Goal: Task Accomplishment & Management: Use online tool/utility

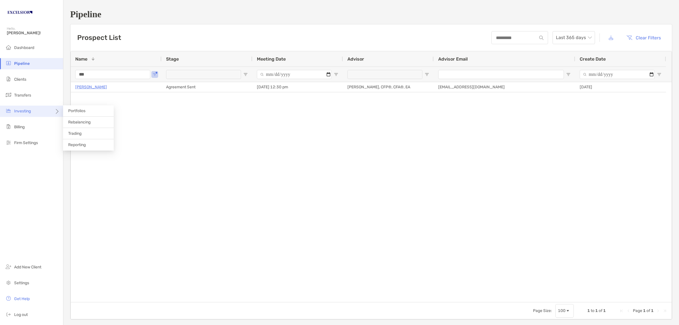
click at [31, 111] on div "Investing" at bounding box center [31, 111] width 63 height 11
click at [80, 123] on span "Rebalancing" at bounding box center [79, 122] width 22 height 5
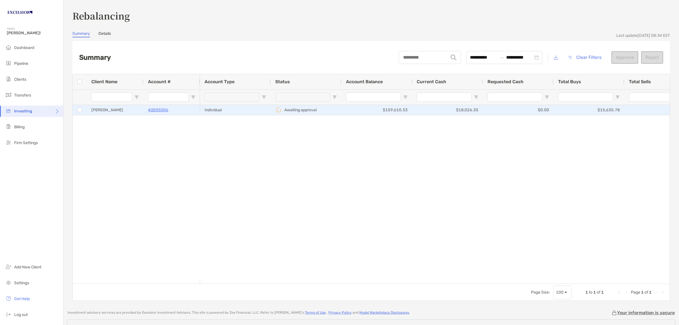
click at [125, 108] on div "[PERSON_NAME]" at bounding box center [115, 110] width 57 height 10
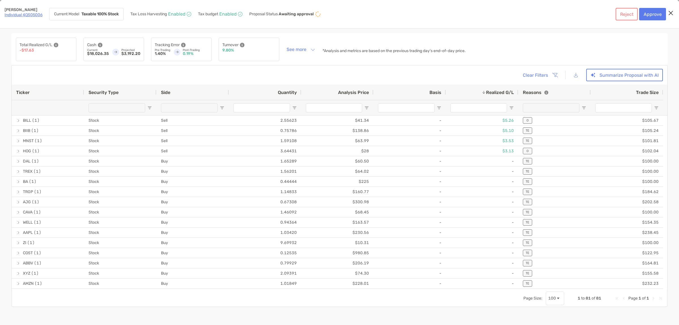
click at [221, 107] on span "Open Filter Menu" at bounding box center [222, 108] width 5 height 5
click at [234, 136] on div "(Select All)" at bounding box center [253, 134] width 42 height 5
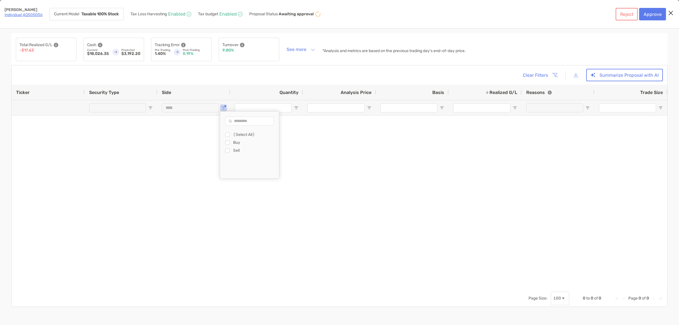
click at [233, 149] on div "Sell" at bounding box center [252, 151] width 54 height 8
type input "********"
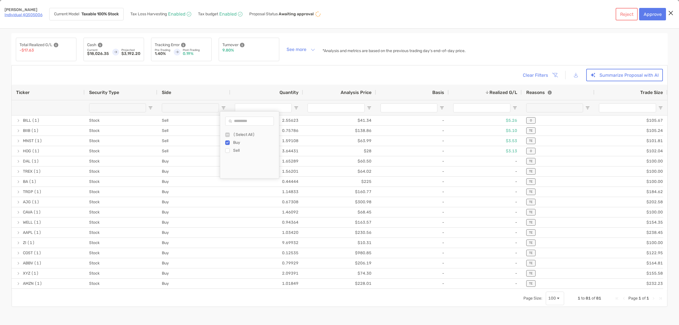
type input "*******"
click at [256, 72] on div "Clear Filters Summarize Proposal with AI" at bounding box center [339, 75] width 647 height 12
click at [656, 14] on button "Approve" at bounding box center [652, 14] width 27 height 12
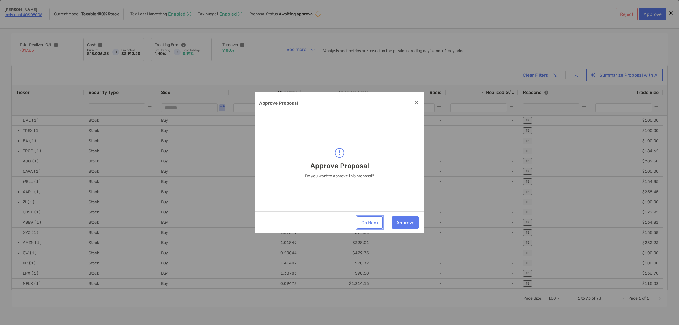
click at [373, 224] on button "Go Back" at bounding box center [370, 222] width 26 height 12
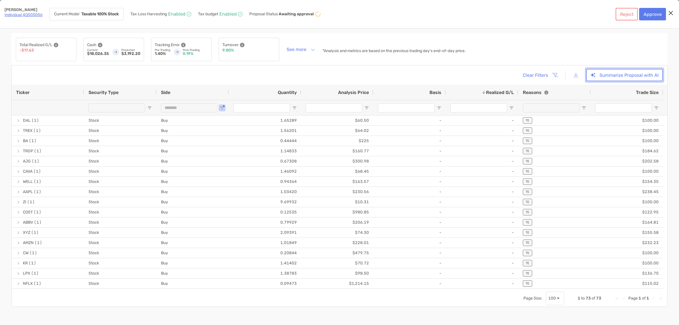
click at [607, 73] on button "Summarize Proposal with AI" at bounding box center [624, 75] width 77 height 12
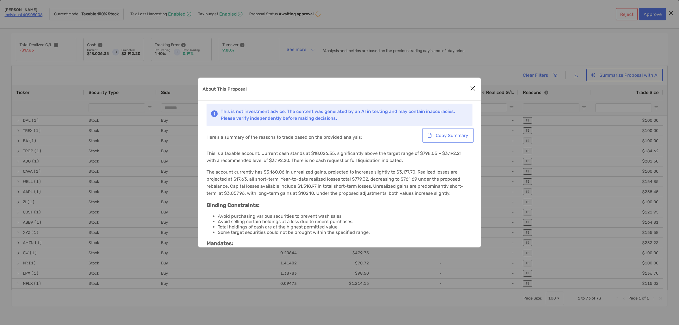
click at [446, 134] on button "Copy Summary" at bounding box center [448, 135] width 49 height 12
click at [437, 91] on div "About This Proposal" at bounding box center [339, 89] width 283 height 23
click at [469, 88] on button "Close modal" at bounding box center [473, 88] width 8 height 8
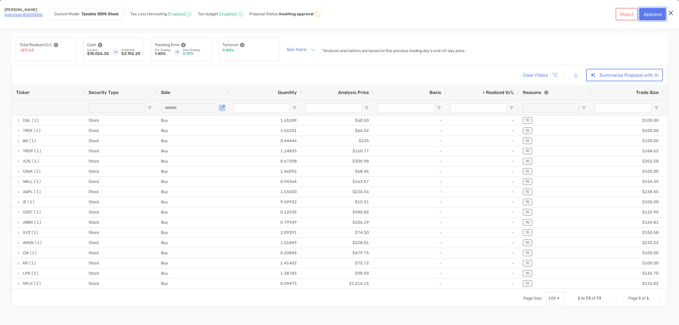
click at [650, 12] on button "Approve" at bounding box center [652, 14] width 27 height 12
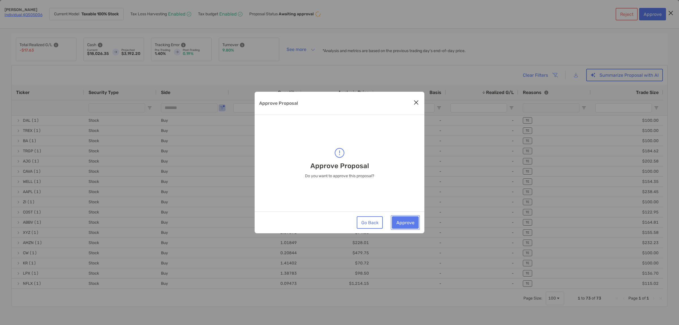
click at [401, 222] on button "Approve" at bounding box center [405, 222] width 27 height 12
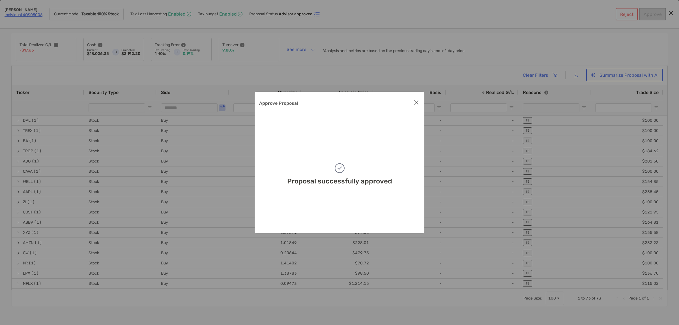
click at [416, 102] on icon "Close modal" at bounding box center [416, 102] width 5 height 7
